Goal: Find specific page/section: Find specific page/section

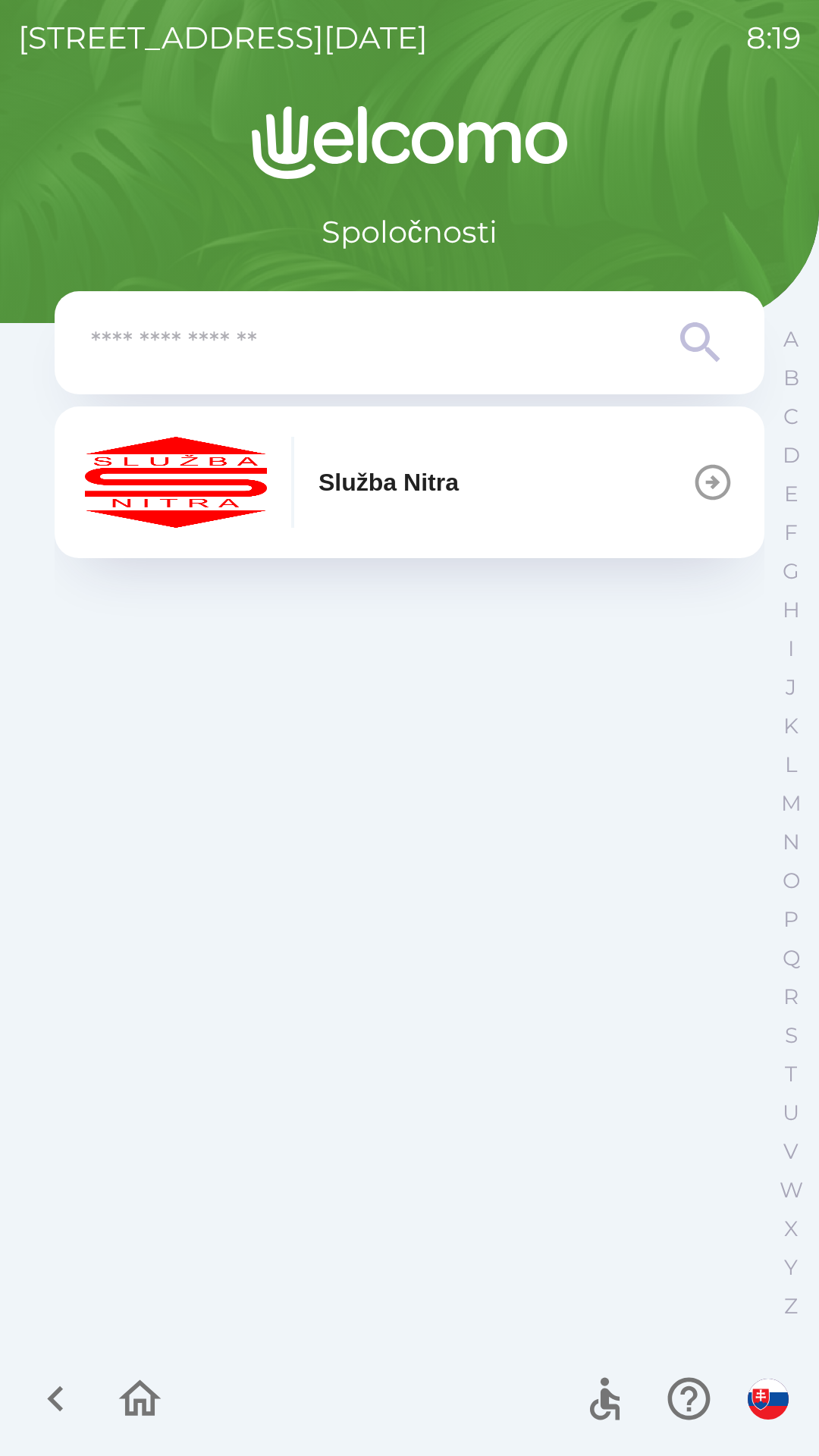
click at [720, 489] on icon "button" at bounding box center [712, 482] width 42 height 42
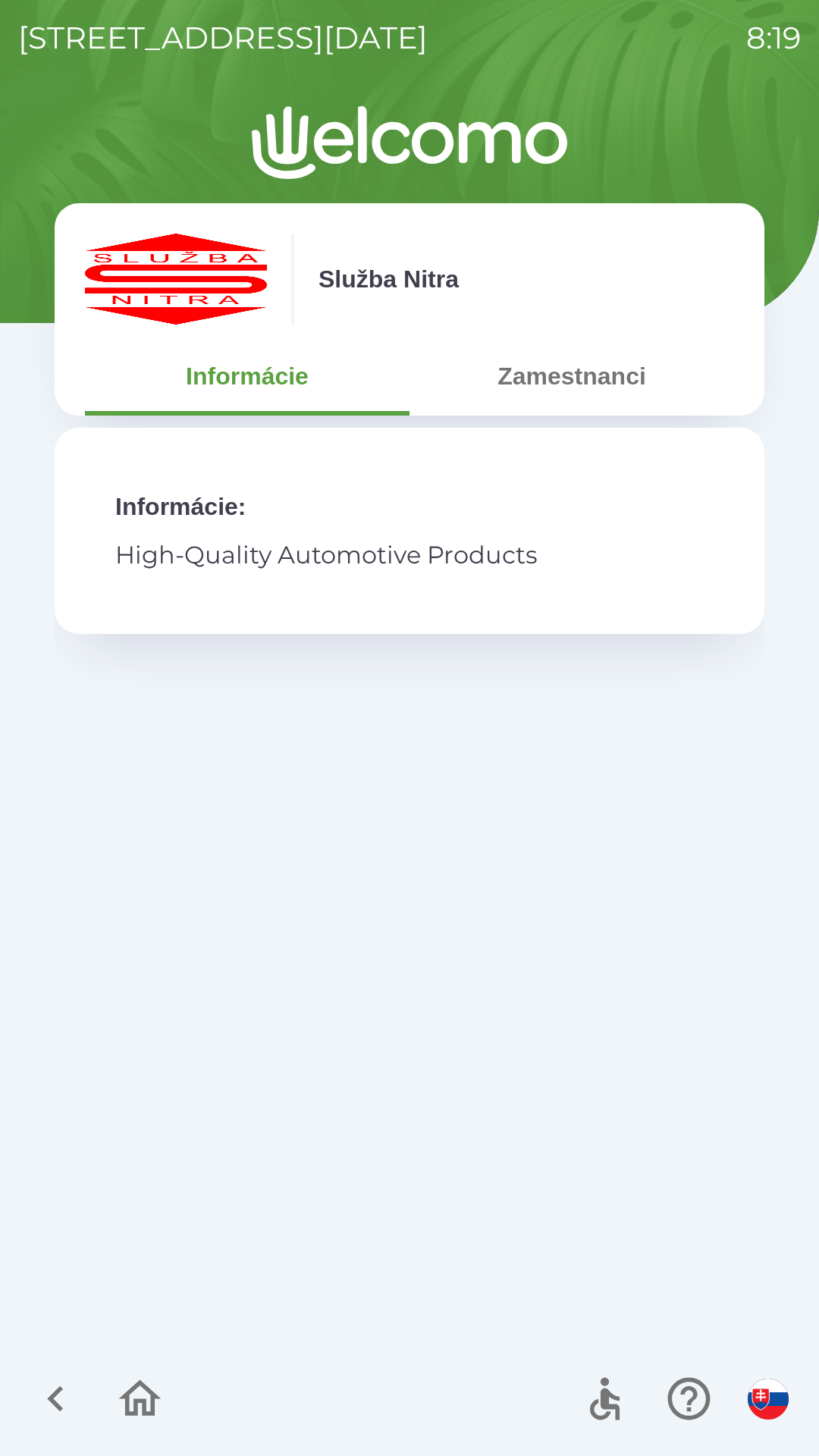
click at [613, 375] on button "Zamestnanci" at bounding box center [571, 376] width 325 height 54
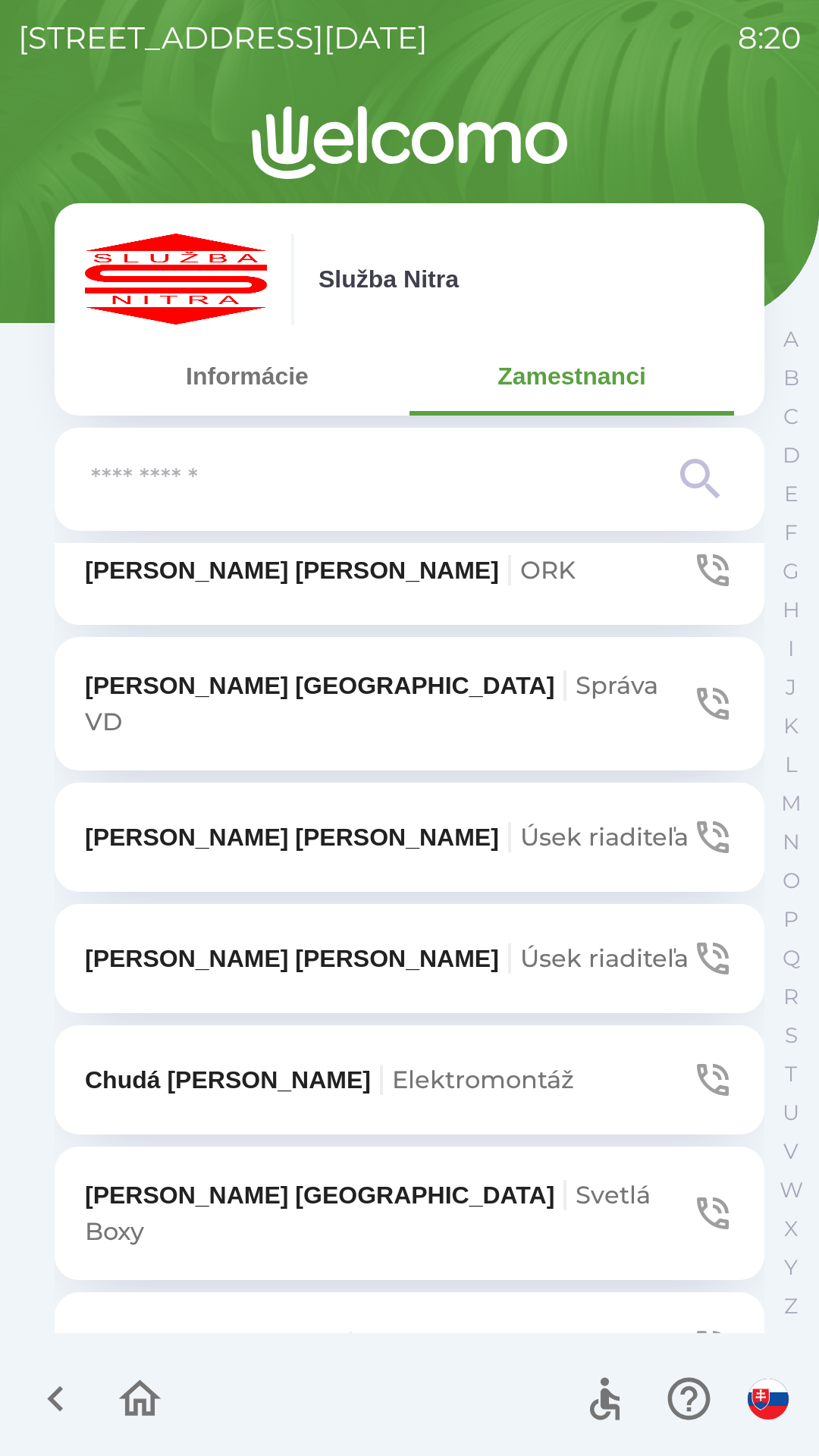
scroll to position [5832, 0]
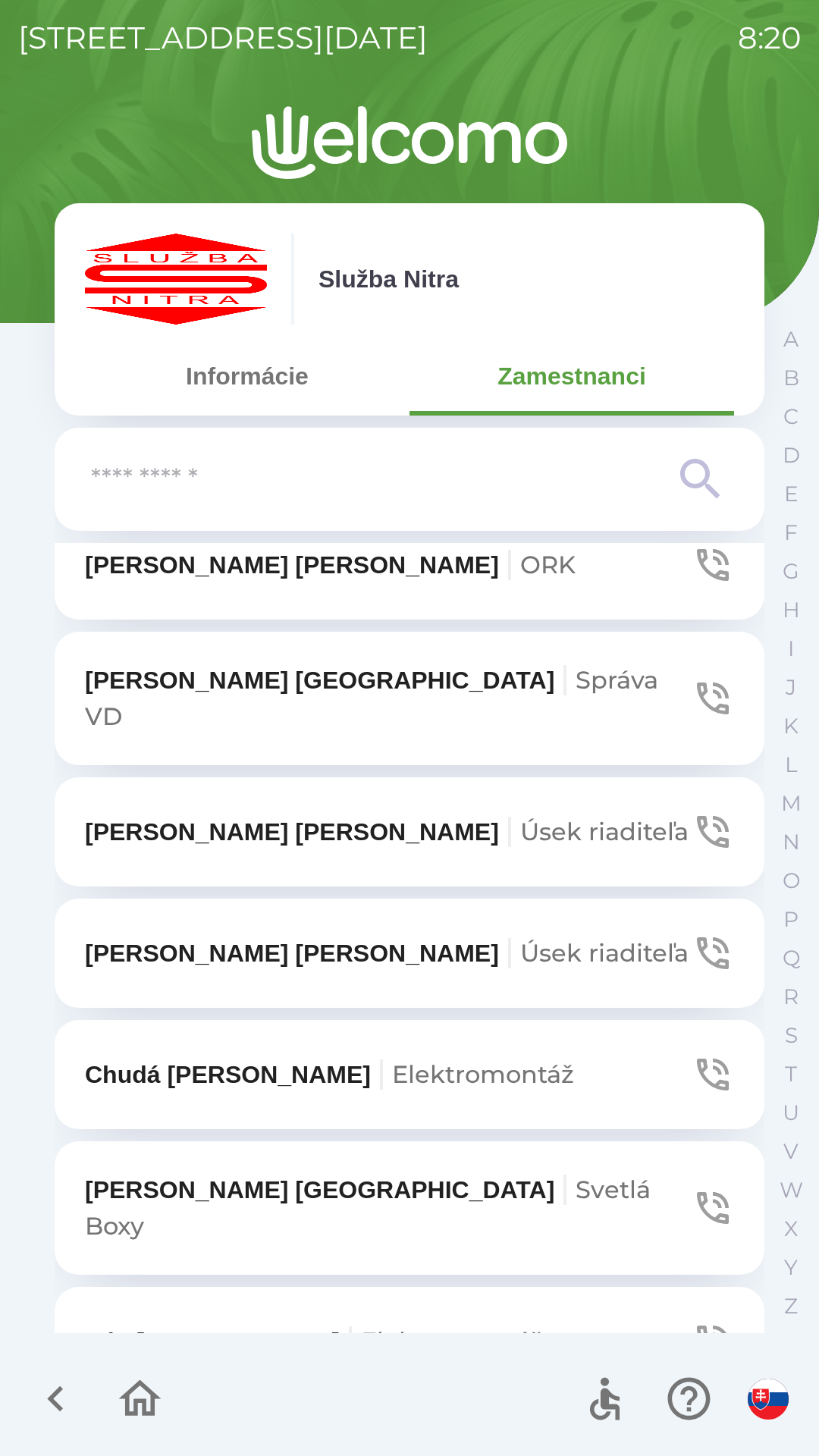
click at [233, 935] on p "[PERSON_NAME] riaditeľa" at bounding box center [387, 953] width 604 height 36
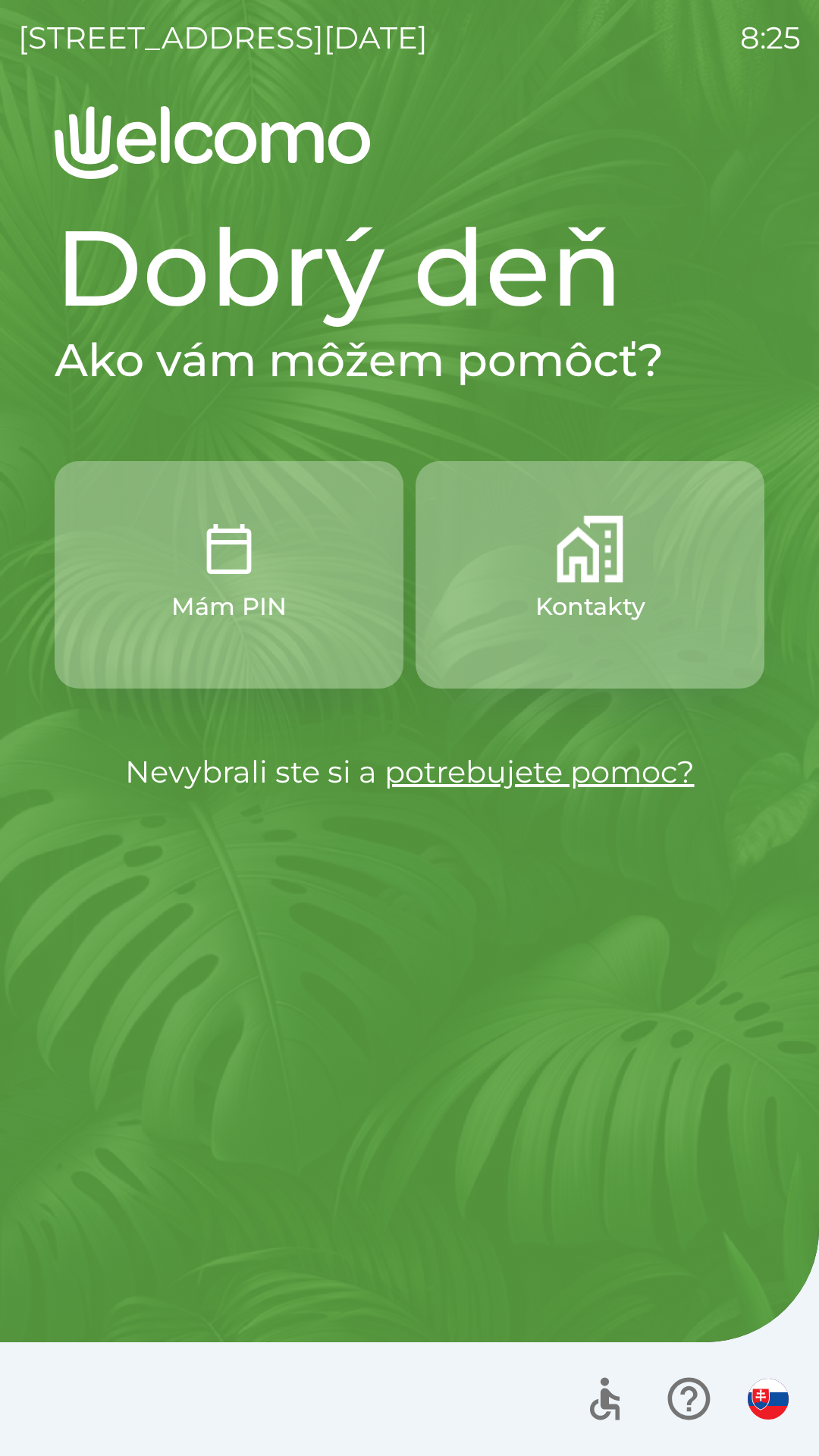
click at [573, 576] on img "button" at bounding box center [589, 548] width 66 height 66
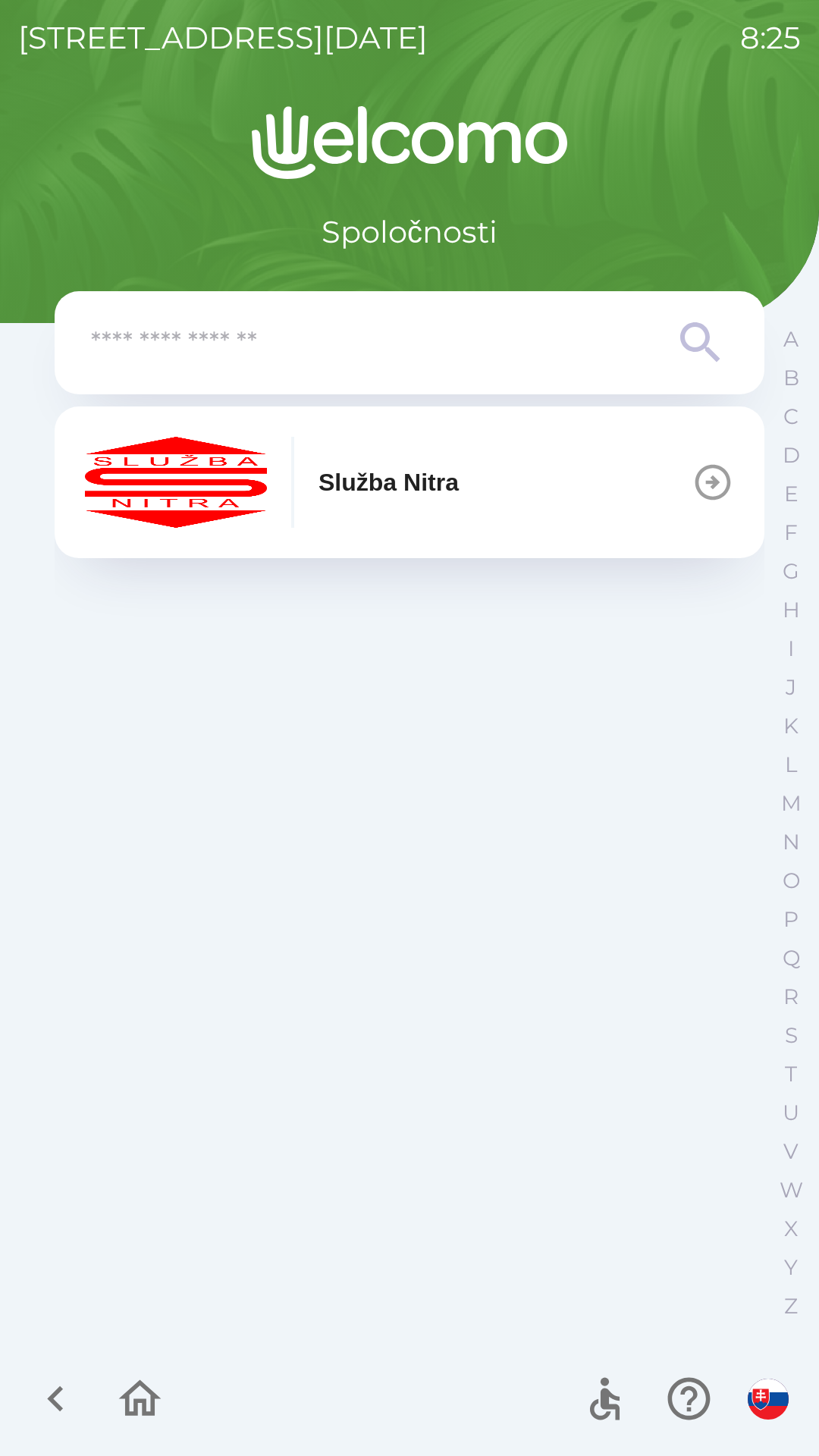
click at [692, 339] on icon at bounding box center [700, 342] width 54 height 54
click at [704, 480] on icon "button" at bounding box center [712, 482] width 42 height 42
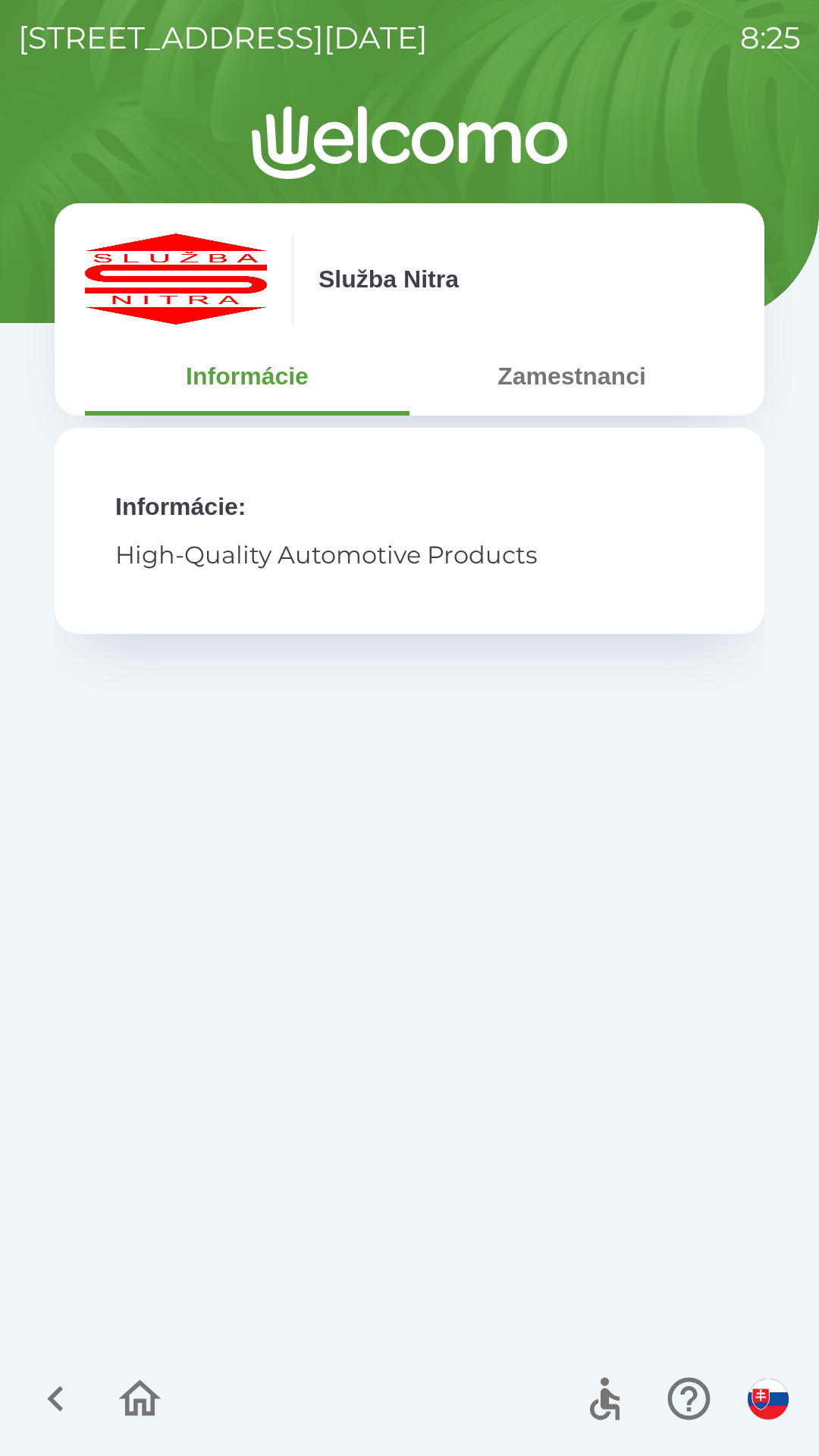
click at [602, 371] on button "Zamestnanci" at bounding box center [571, 376] width 325 height 54
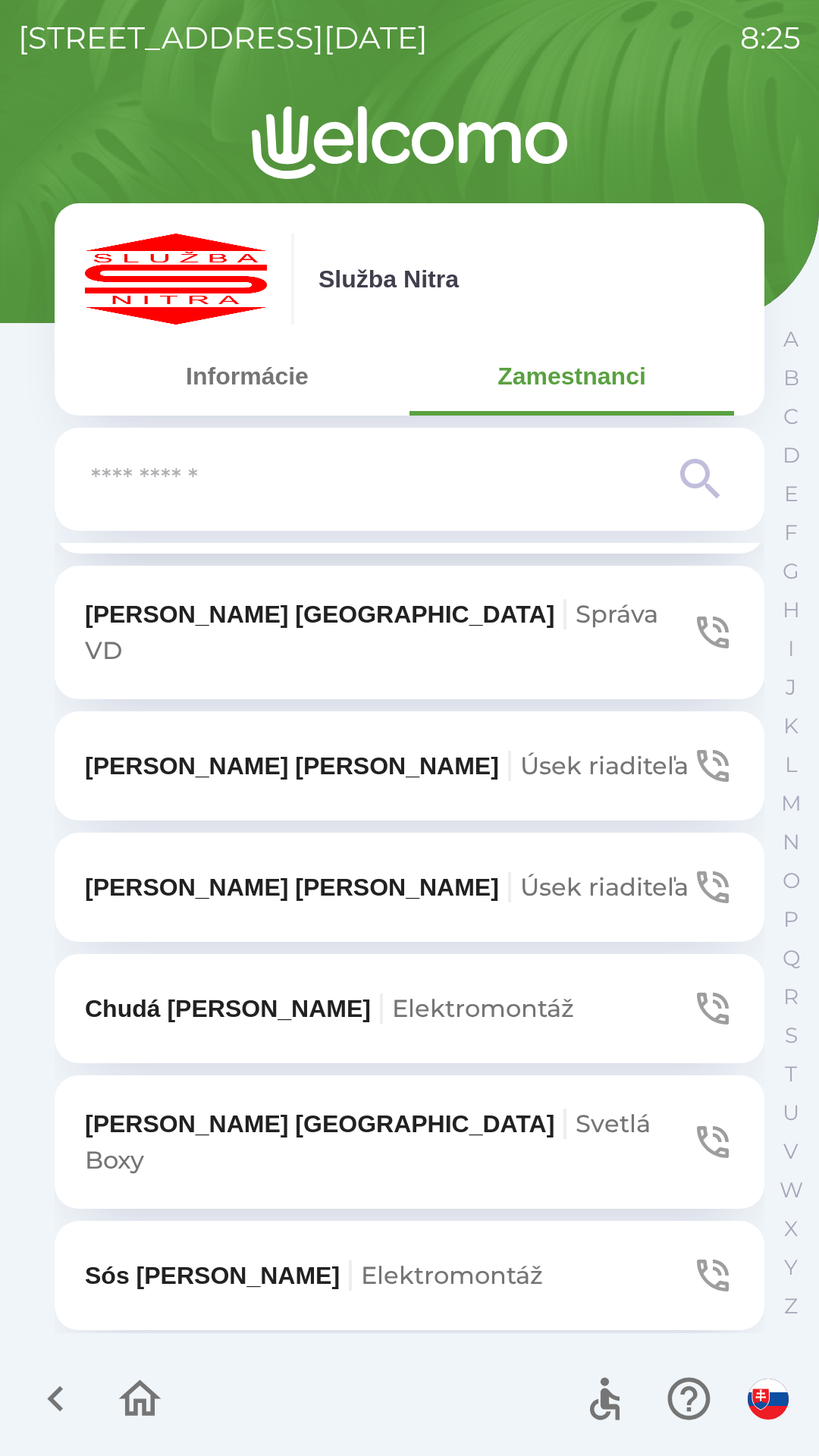
scroll to position [5893, 0]
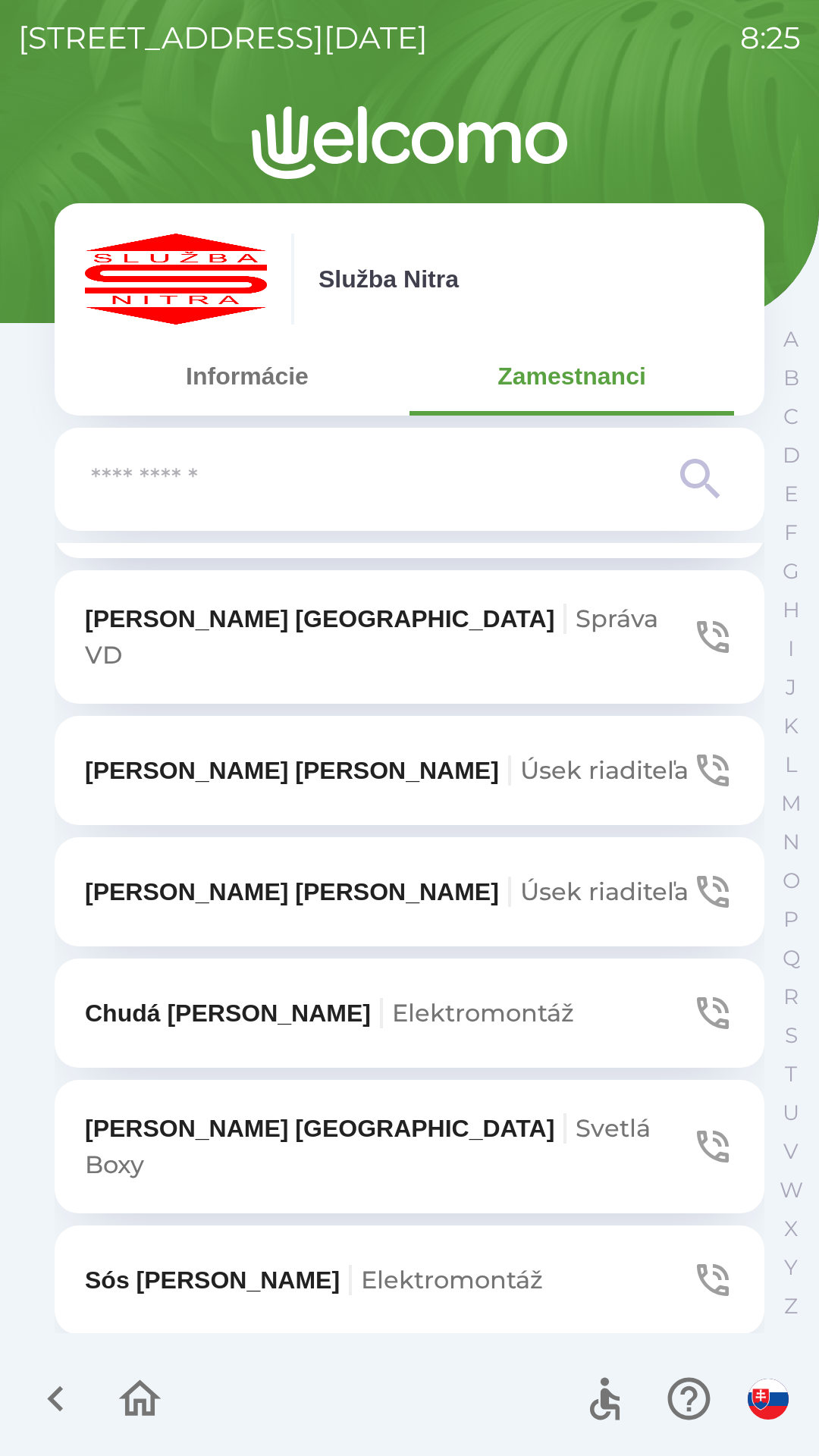
click at [250, 874] on p "[PERSON_NAME] riaditeľa" at bounding box center [387, 892] width 604 height 36
